Goal: Communication & Community: Answer question/provide support

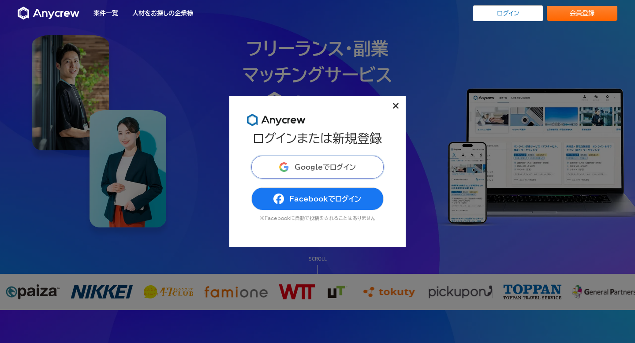
click at [317, 169] on span "Googleでログイン" at bounding box center [325, 167] width 61 height 7
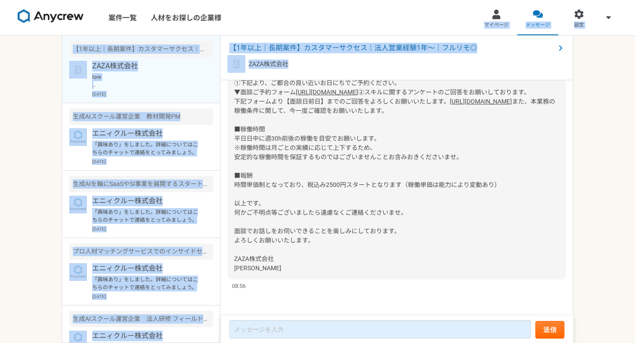
drag, startPoint x: 277, startPoint y: 78, endPoint x: 276, endPoint y: 17, distance: 61.3
click at [276, 17] on div "案件一覧 人材をお探しの企業様 マイページ メッセージ 設定 【1年以上｜長期案件】カスタマーサクセス｜法人営業経験1年〜｜フルリモ◎ ZAZA株式会社 [D…" at bounding box center [317, 171] width 635 height 343
click at [374, 58] on div "ZAZA株式会社" at bounding box center [397, 64] width 338 height 18
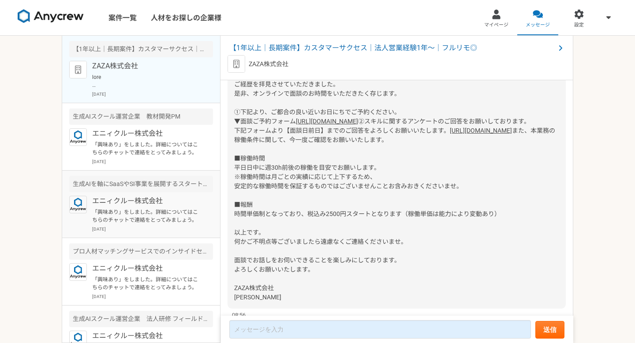
scroll to position [165, 0]
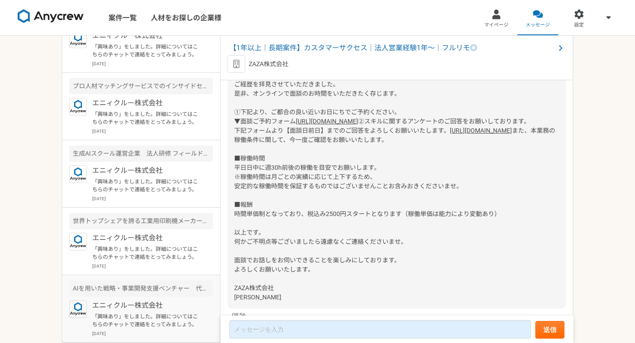
click at [132, 337] on article "AIを用いた戦略・事業開発支援ベンチャー　代表のメンター（業務コンサルタント） エニィクルー株式会社 「興味あり」をしました。詳細についてはこちらのチャットで…" at bounding box center [141, 308] width 158 height 67
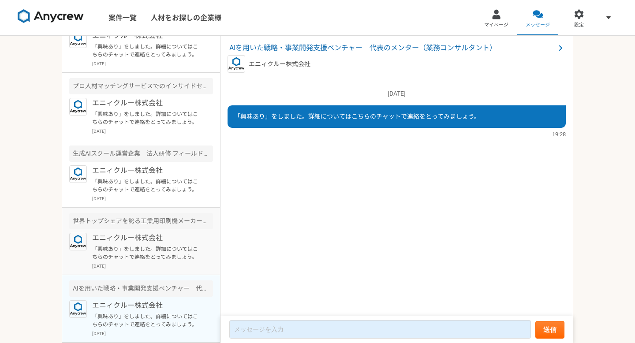
click at [139, 264] on p "[DATE]" at bounding box center [152, 266] width 121 height 7
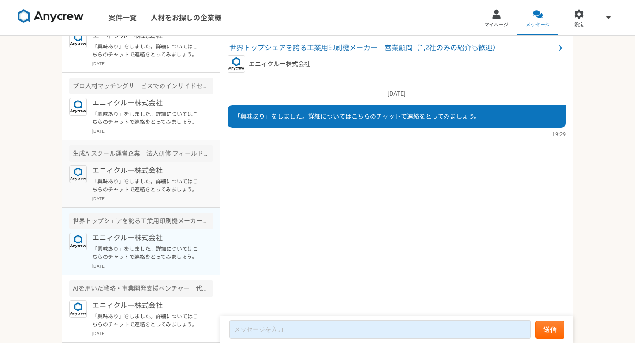
click at [146, 192] on p "「興味あり」をしました。詳細についてはこちらのチャットで連絡をとってみましょう。" at bounding box center [146, 186] width 109 height 16
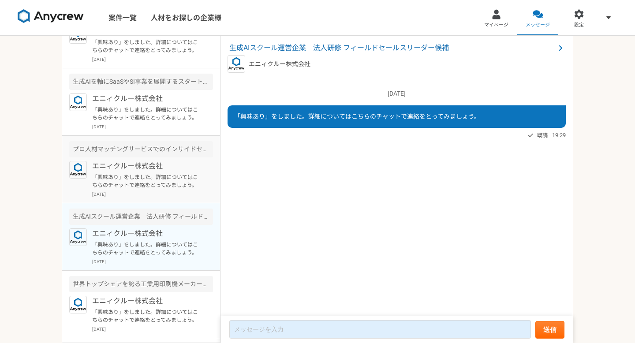
click at [139, 193] on p "[DATE]" at bounding box center [152, 194] width 121 height 7
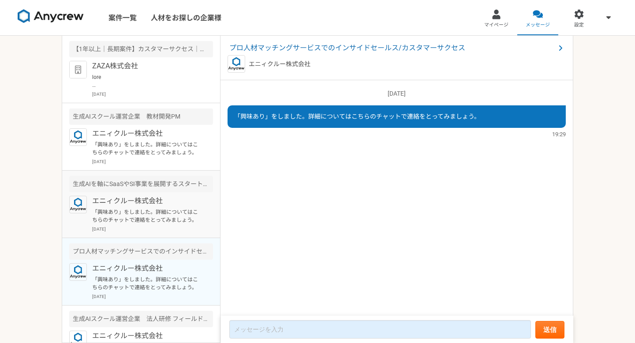
click at [135, 204] on p "エニィクルー株式会社" at bounding box center [146, 201] width 109 height 11
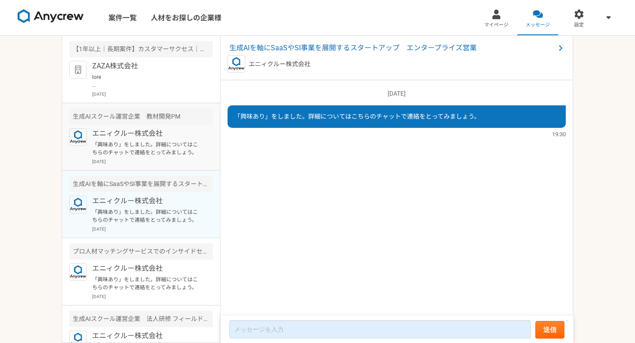
click at [147, 148] on p "「興味あり」をしました。詳細についてはこちらのチャットで連絡をとってみましょう。" at bounding box center [146, 149] width 109 height 16
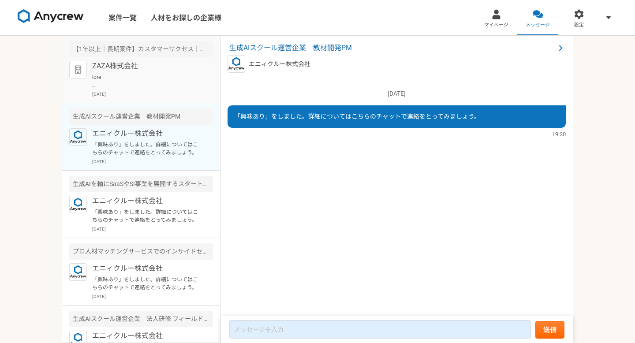
click at [153, 84] on p at bounding box center [146, 81] width 109 height 16
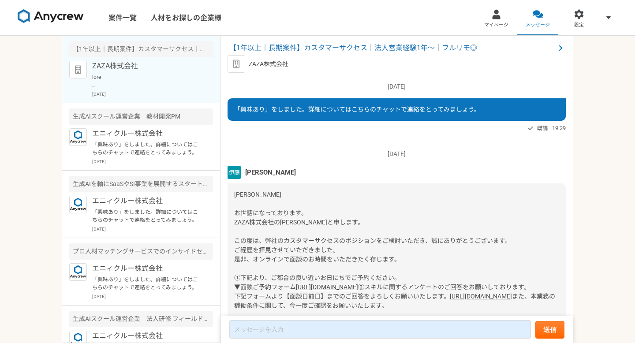
scroll to position [107, 0]
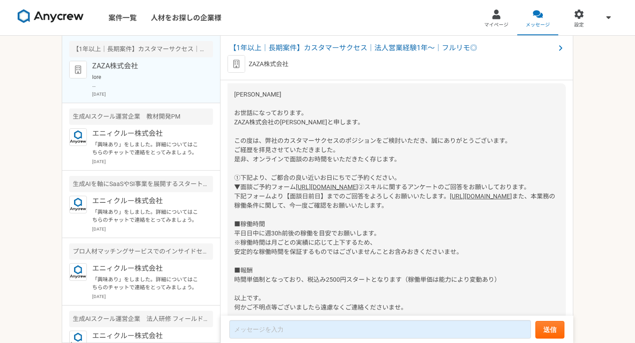
click at [296, 191] on link "[URL][DOMAIN_NAME]" at bounding box center [327, 186] width 62 height 7
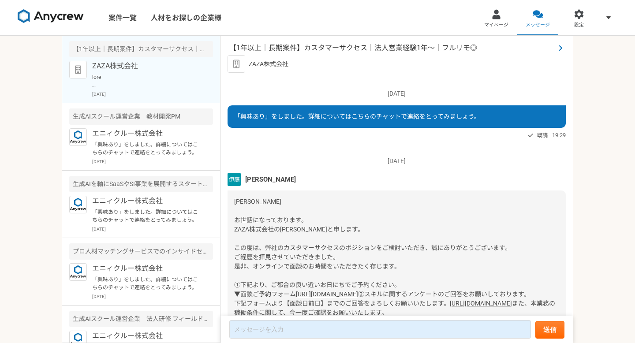
click at [307, 47] on span "【1年以上｜長期案件】カスタマーサクセス｜法人営業経験1年〜｜フルリモ◎" at bounding box center [392, 48] width 326 height 11
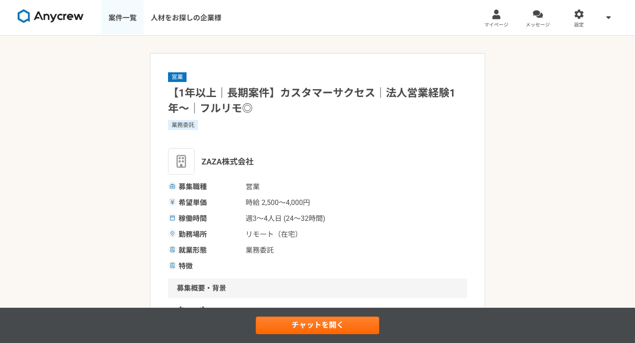
click at [114, 26] on link "案件一覧" at bounding box center [122, 17] width 42 height 35
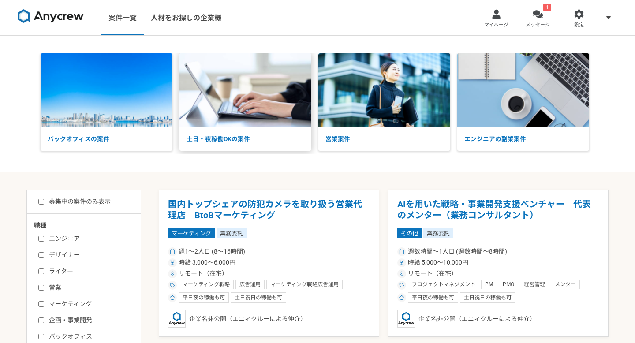
scroll to position [3, 0]
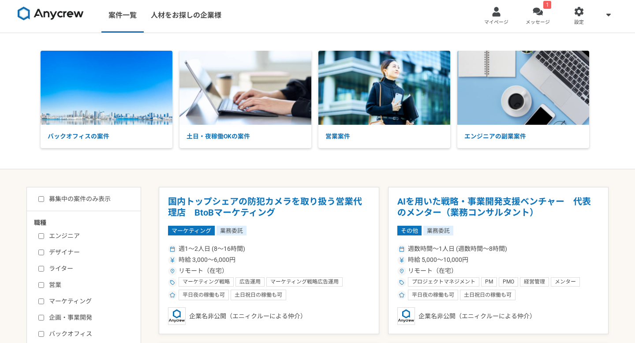
click at [543, 7] on link "1 メッセージ" at bounding box center [537, 14] width 41 height 35
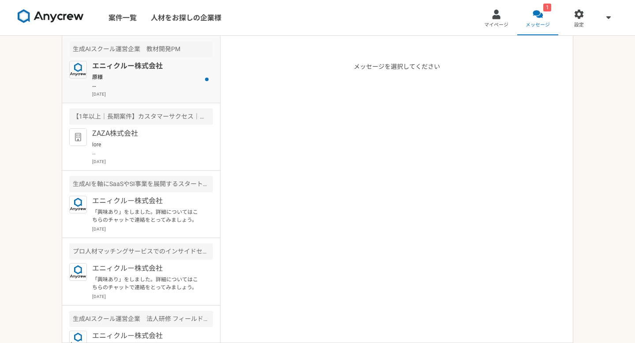
click at [169, 89] on div "エニィクルー株式会社 原様 Anycrewの[PERSON_NAME]と申します。 案件にご興味をお持ちいただきありがとうございます。 選考を進めるにあたり、…" at bounding box center [152, 79] width 121 height 37
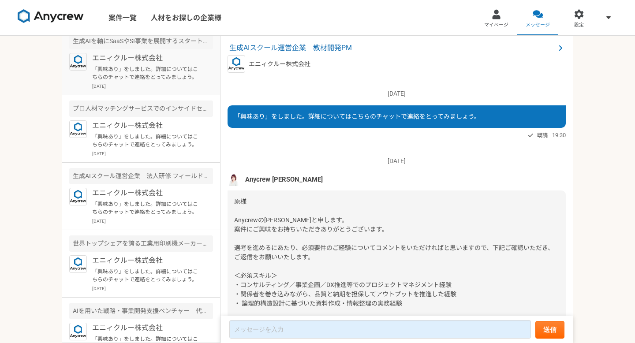
scroll to position [165, 0]
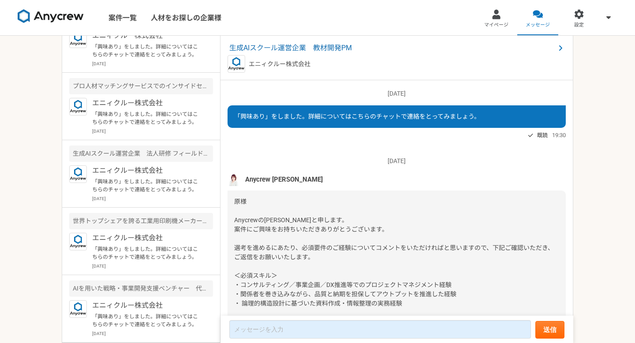
click at [117, 16] on link "案件一覧" at bounding box center [122, 17] width 42 height 35
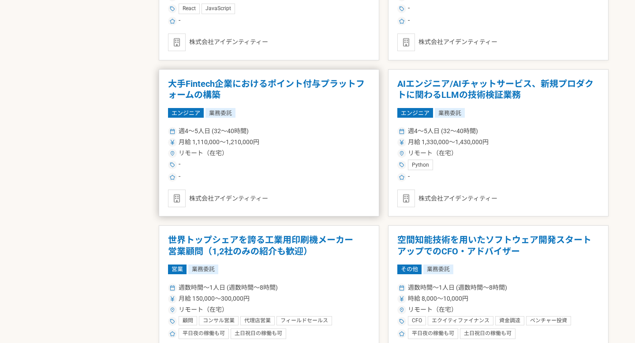
scroll to position [1083, 0]
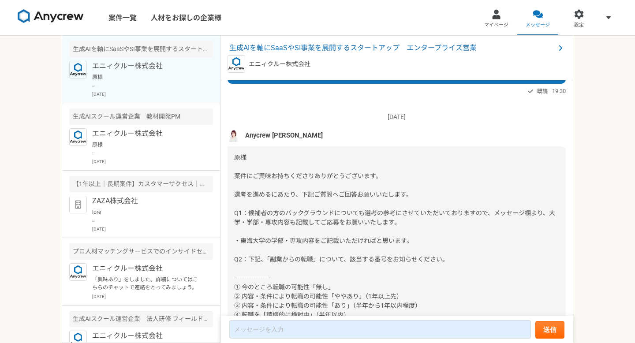
scroll to position [78, 0]
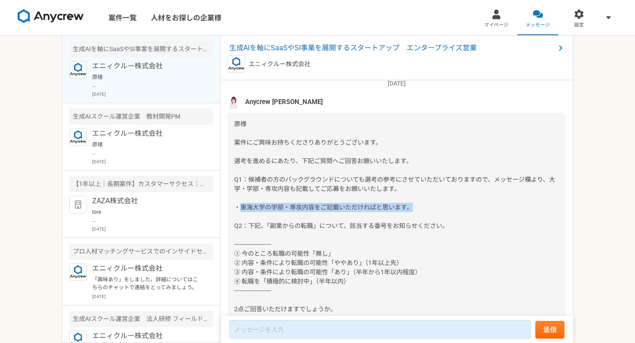
drag, startPoint x: 243, startPoint y: 205, endPoint x: 420, endPoint y: 204, distance: 177.3
click at [420, 203] on div at bounding box center [397, 221] width 338 height 217
copy span "東海大学の学部・専攻内容をご記載いただければと思います。"
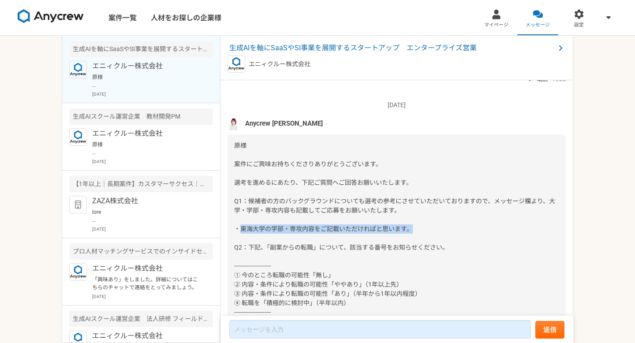
scroll to position [128, 0]
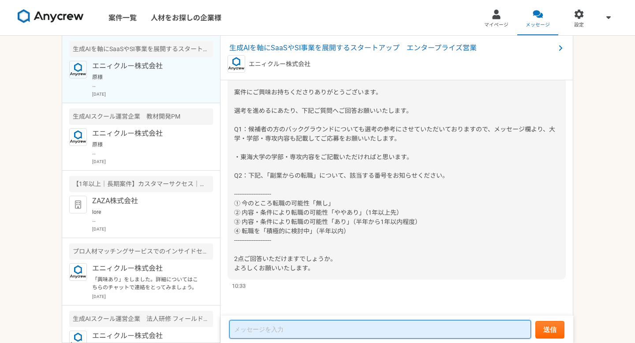
click at [278, 334] on textarea at bounding box center [380, 329] width 302 height 19
paste textarea "東海大学の学部・専攻内容をご記載いただければと思います。"
type textarea "東"
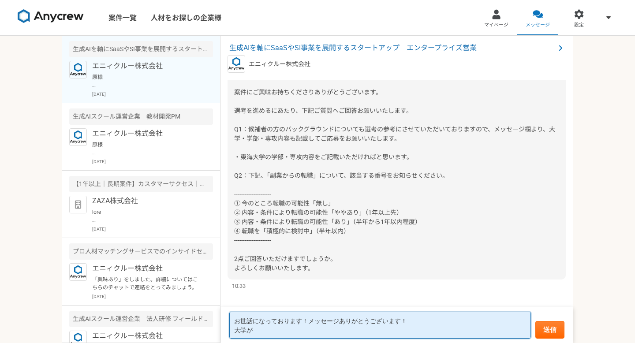
paste textarea "東海大学の学部・専攻内容をご記載いただければと思います。"
drag, startPoint x: 278, startPoint y: 330, endPoint x: 510, endPoint y: 328, distance: 232.0
click at [507, 330] on textarea "お世話になっております！メッセージありがとうございます！ 大学が東海大学の学部・専攻内容をご記載いただければと思います。" at bounding box center [380, 325] width 302 height 27
type textarea "お世話になっております！メッセージありがとうございます！ 大学が東海大学ではございません！"
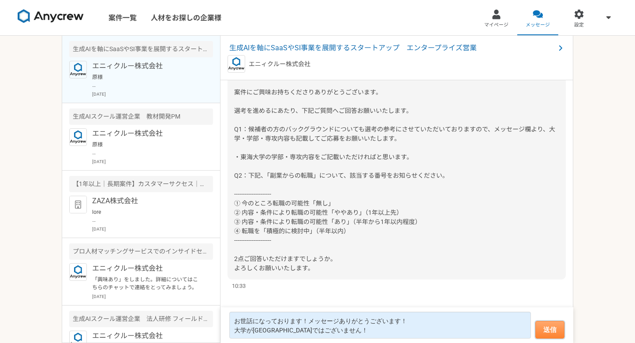
click at [556, 323] on button "送信" at bounding box center [549, 330] width 29 height 18
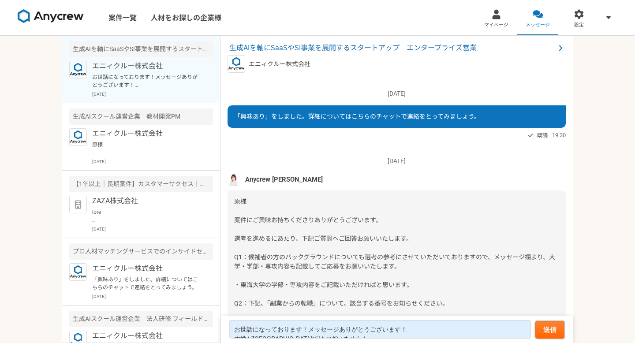
scroll to position [177, 0]
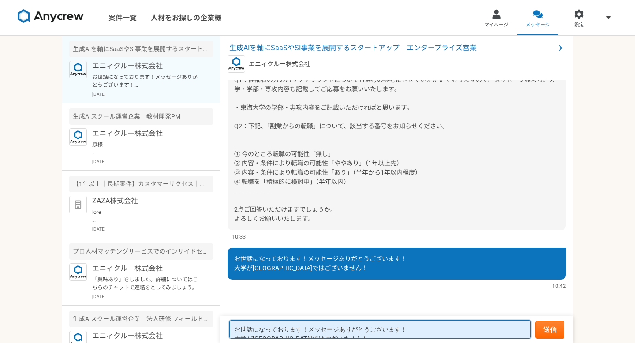
click at [302, 332] on textarea "お世話になっております！メッセージありがとうございます！ 大学が東海大学ではございません！" at bounding box center [380, 329] width 302 height 19
type textarea "後ほどご回答させていただきます"
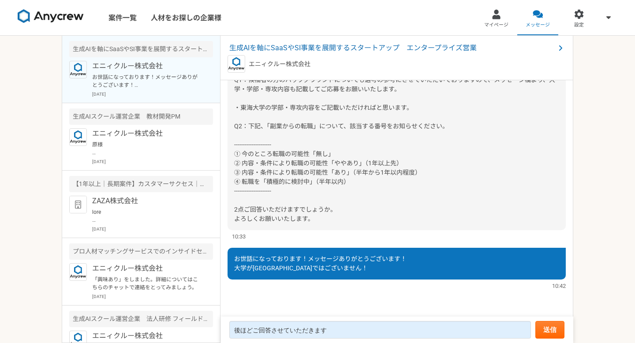
click at [569, 334] on form "後ほどご回答させていただきます 送信" at bounding box center [397, 330] width 353 height 26
click at [554, 334] on button "送信" at bounding box center [549, 330] width 29 height 18
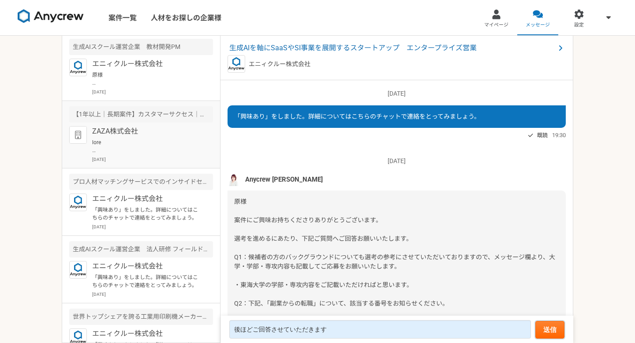
scroll to position [100, 0]
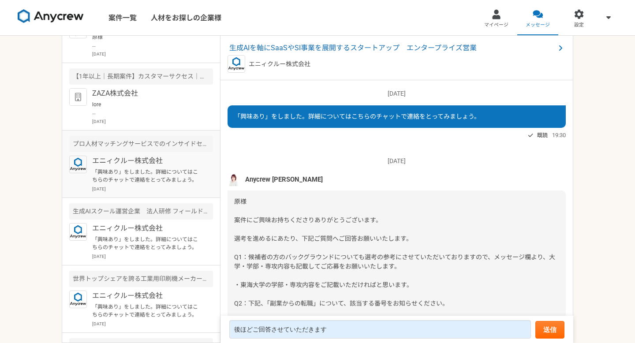
click at [152, 173] on p "「興味あり」をしました。詳細についてはこちらのチャットで連絡をとってみましょう。" at bounding box center [146, 176] width 109 height 16
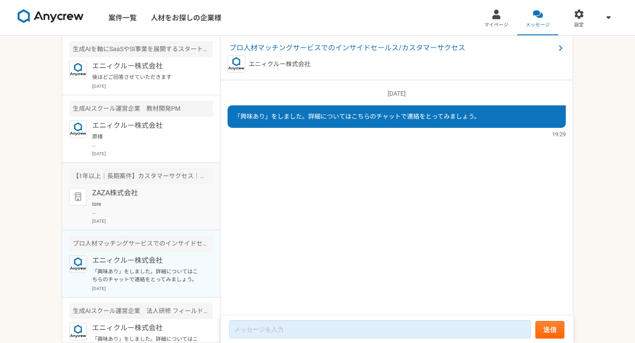
scroll to position [157, 0]
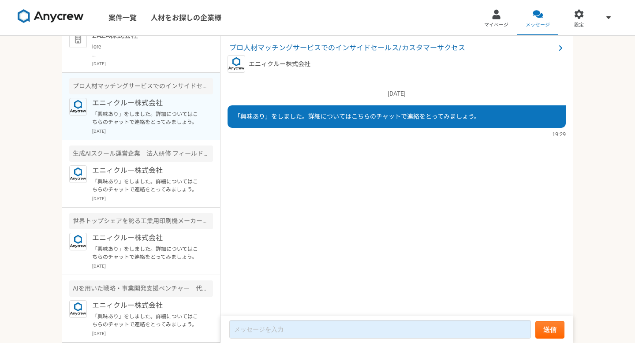
click at [76, 15] on img at bounding box center [51, 16] width 66 height 14
